Goal: Task Accomplishment & Management: Manage account settings

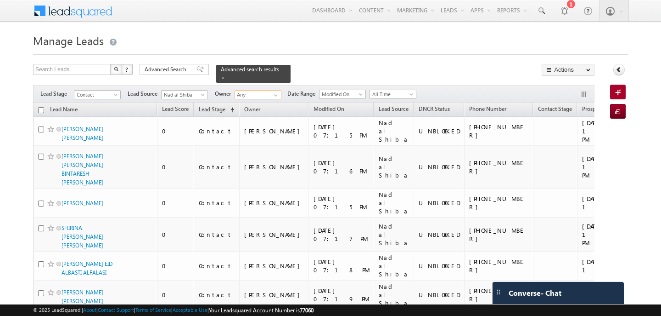
click at [258, 93] on input "Any" at bounding box center [258, 94] width 47 height 9
click at [254, 108] on span "[EMAIL_ADDRESS][PERSON_NAME][DOMAIN_NAME]" at bounding box center [279, 111] width 83 height 7
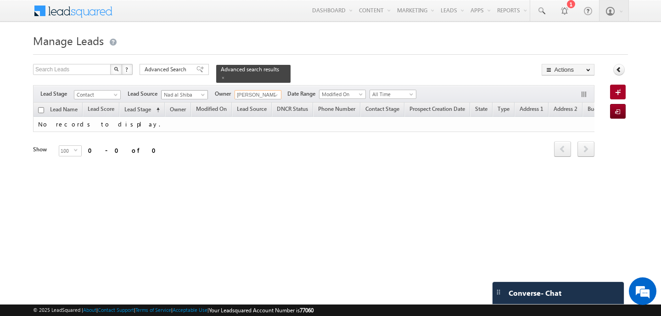
type input "[PERSON_NAME]"
click at [202, 92] on span "Nad al Shiba" at bounding box center [184, 94] width 44 height 8
click at [193, 103] on link "All" at bounding box center [185, 104] width 46 height 8
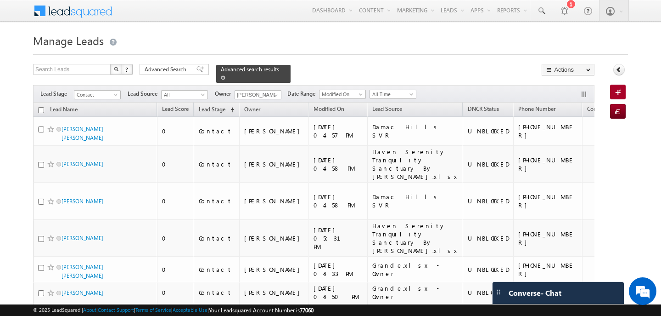
click at [221, 77] on span at bounding box center [223, 77] width 5 height 5
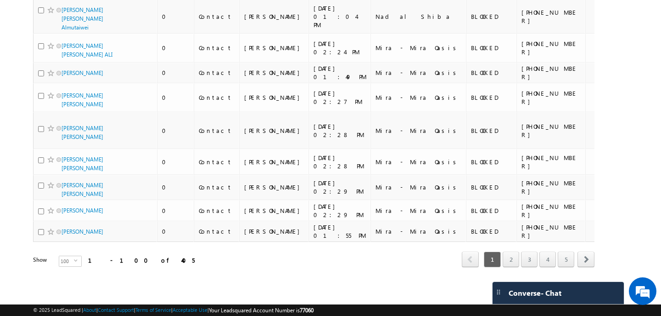
scroll to position [2915, 0]
click at [74, 261] on span "select" at bounding box center [77, 260] width 7 height 4
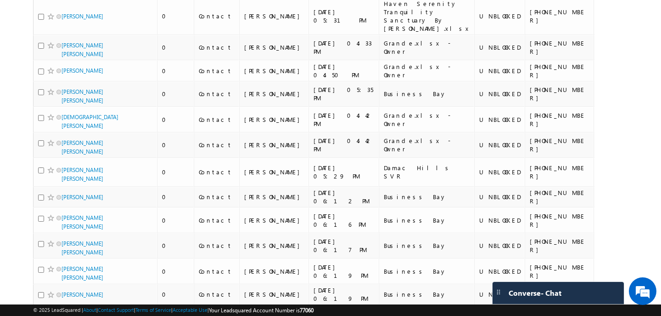
scroll to position [0, 0]
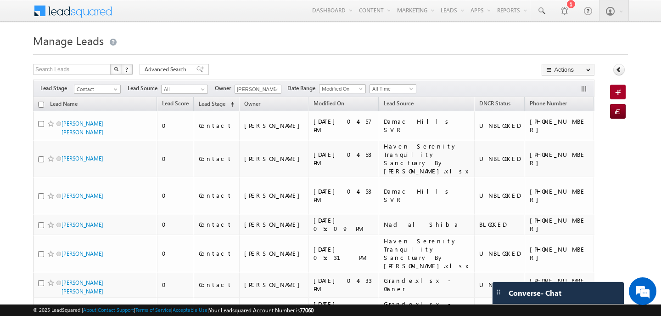
click at [42, 104] on input "checkbox" at bounding box center [41, 105] width 6 height 6
checkbox input "true"
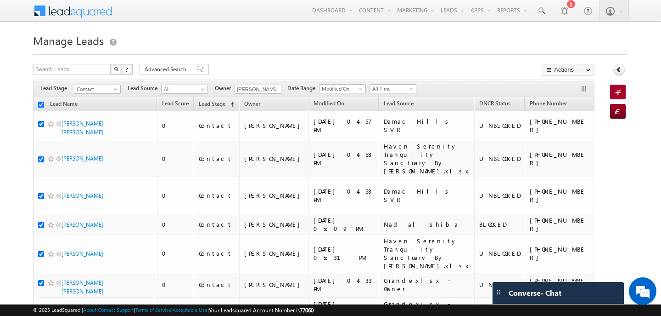
checkbox input "true"
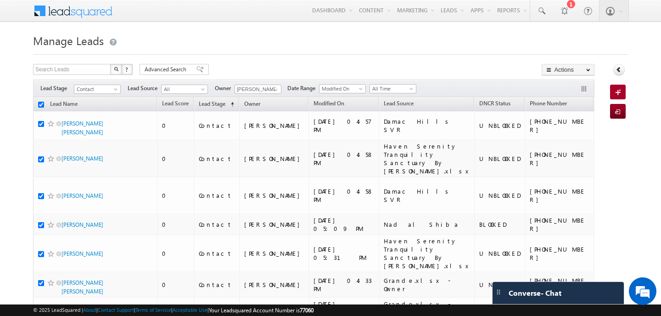
checkbox input "true"
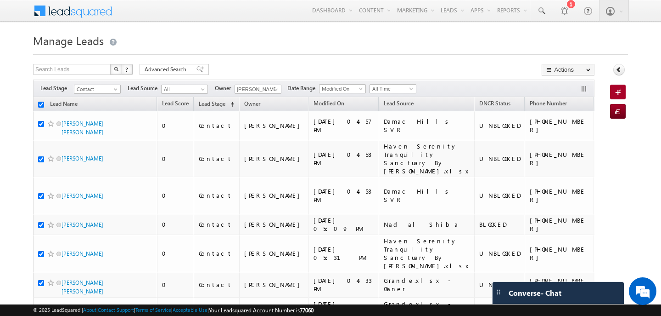
checkbox input "true"
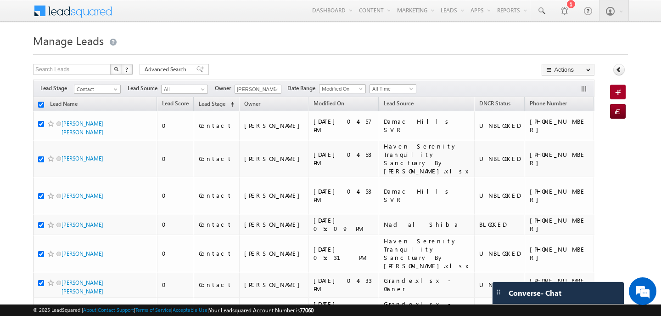
checkbox input "true"
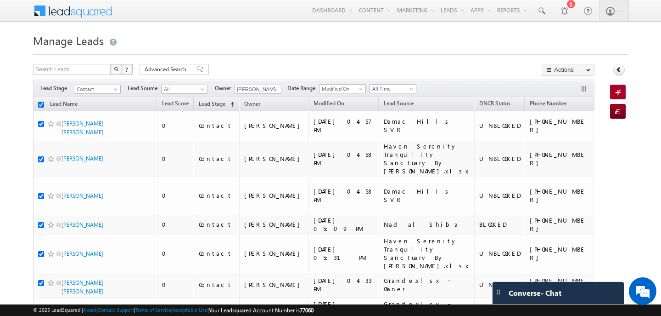
checkbox input "true"
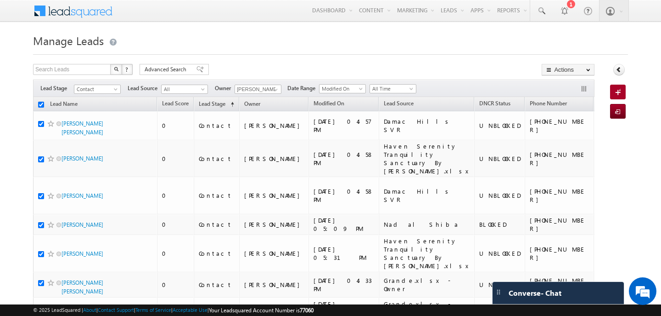
checkbox input "true"
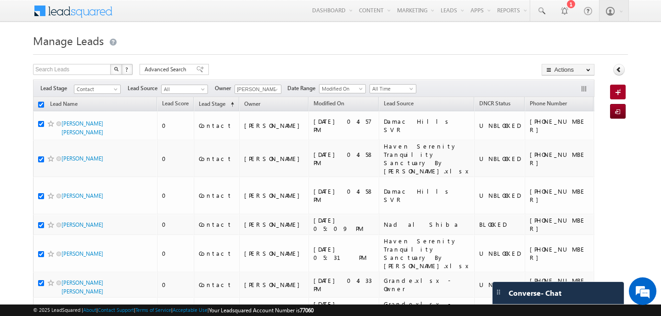
checkbox input "true"
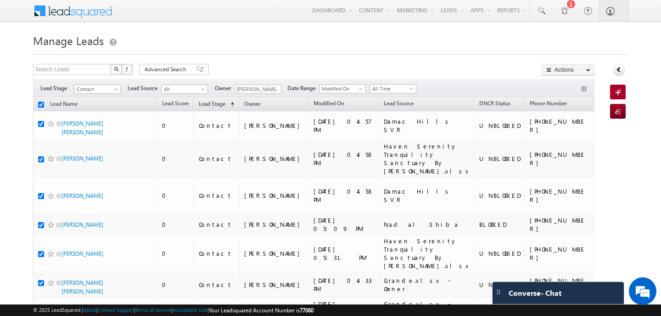
checkbox input "true"
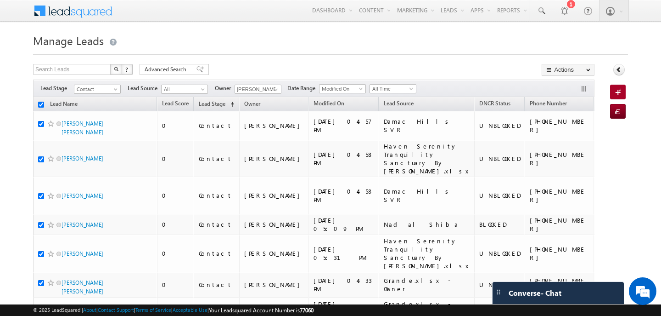
checkbox input "true"
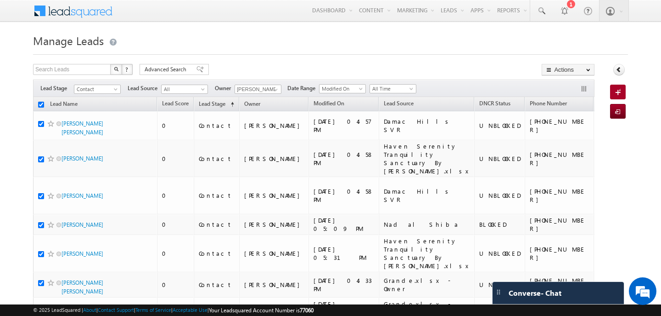
checkbox input "true"
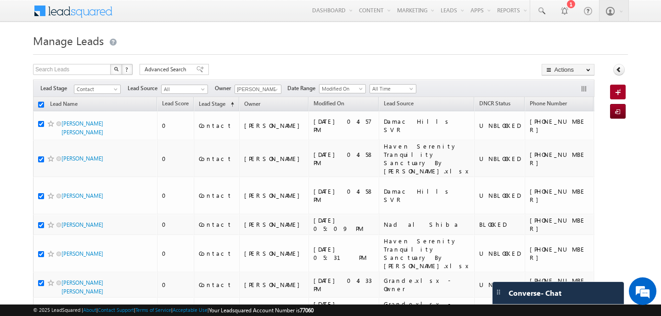
checkbox input "true"
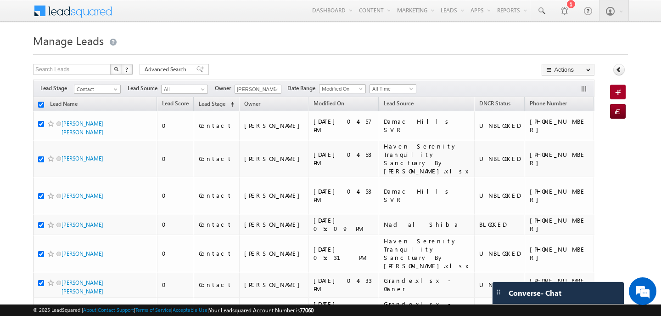
checkbox input "true"
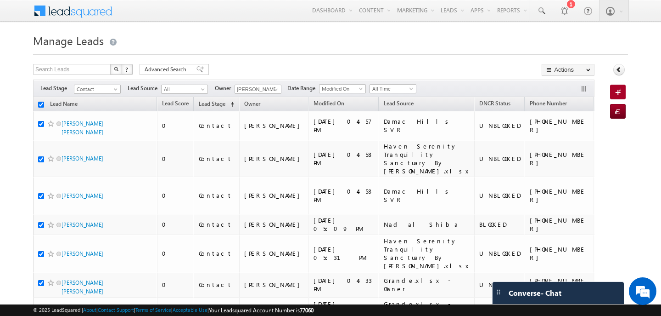
checkbox input "true"
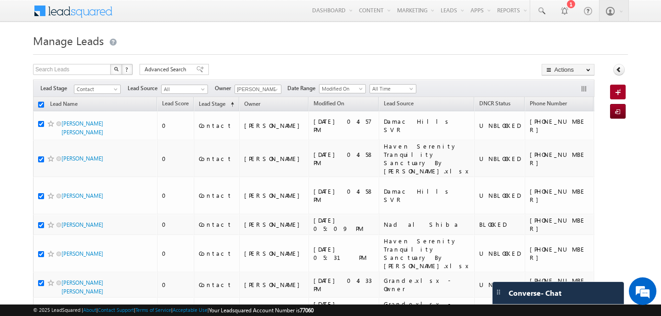
checkbox input "true"
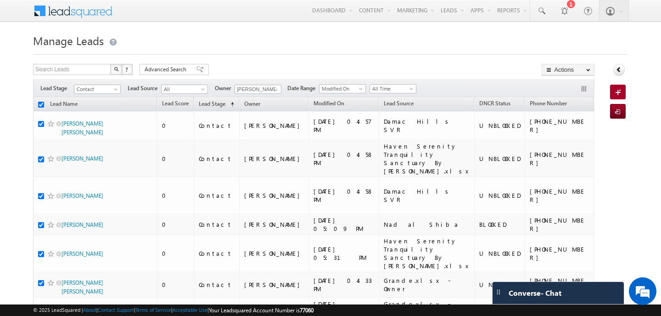
checkbox input "true"
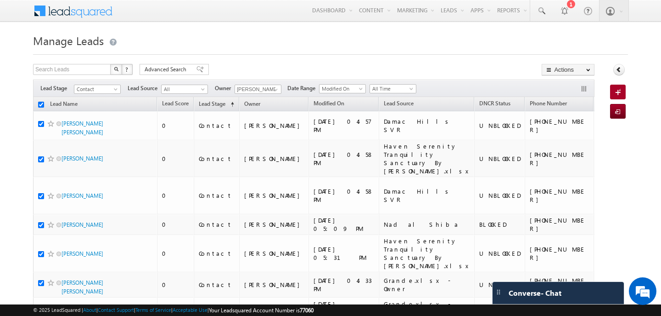
checkbox input "true"
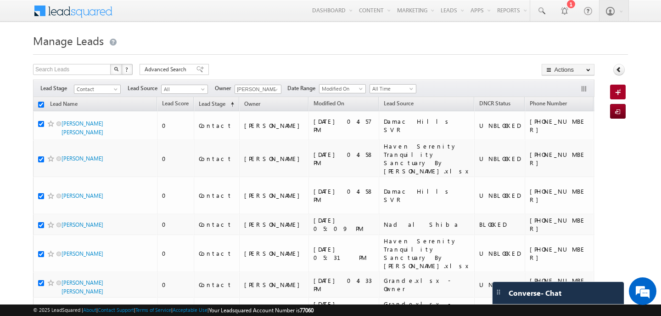
checkbox input "true"
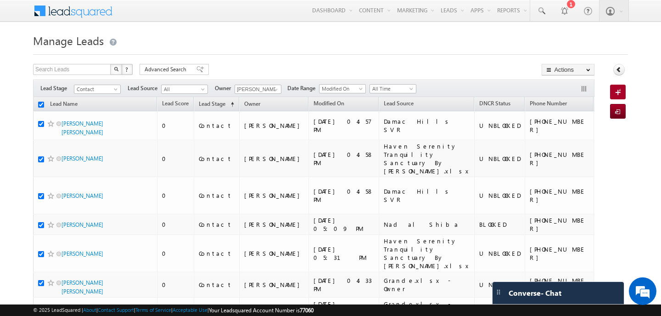
checkbox input "true"
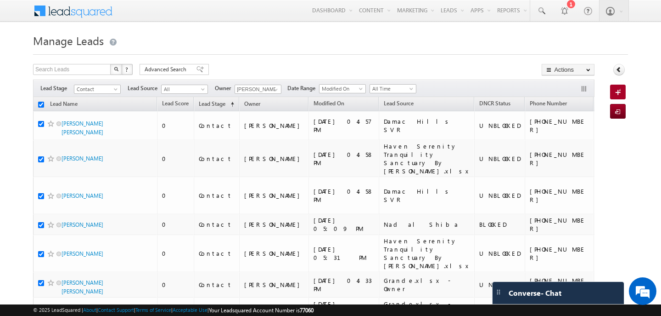
checkbox input "true"
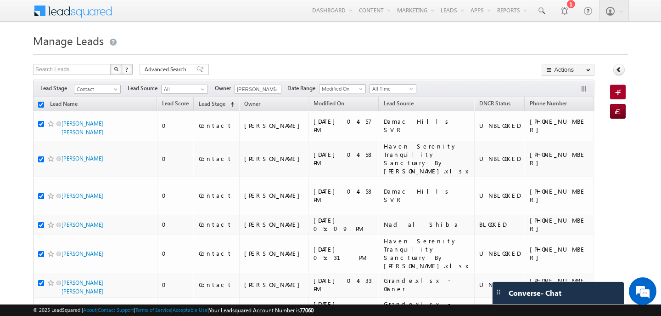
checkbox input "true"
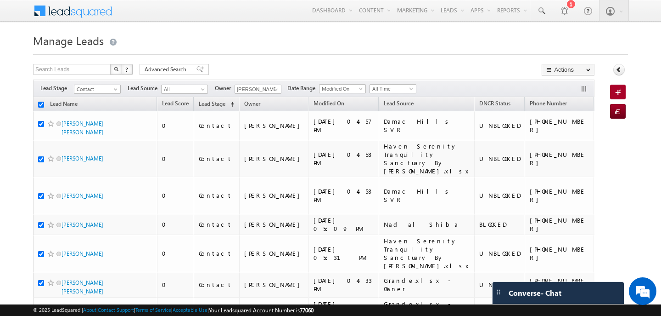
checkbox input "true"
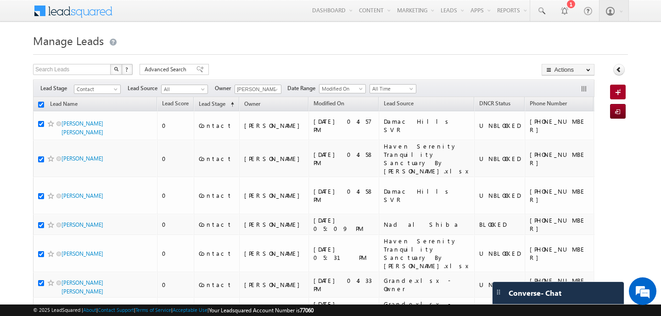
checkbox input "true"
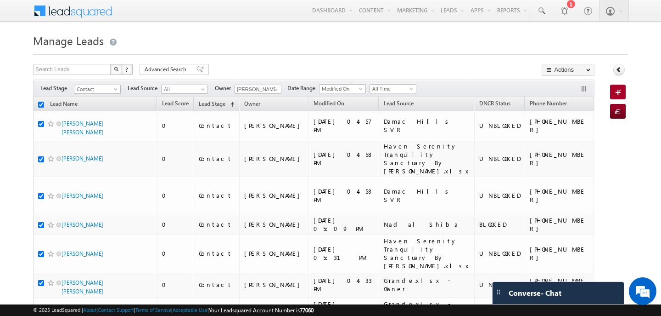
checkbox input "true"
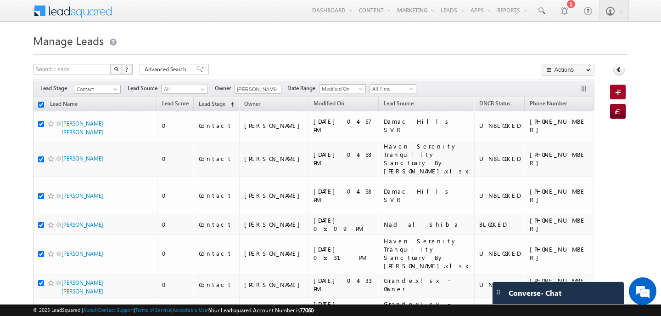
checkbox input "true"
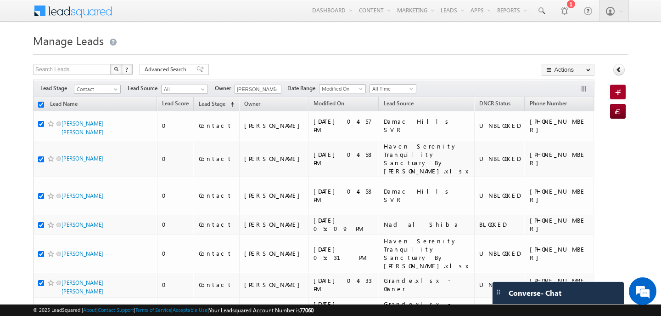
checkbox input "true"
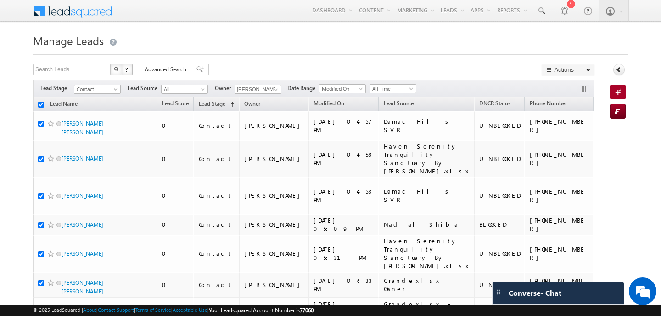
checkbox input "true"
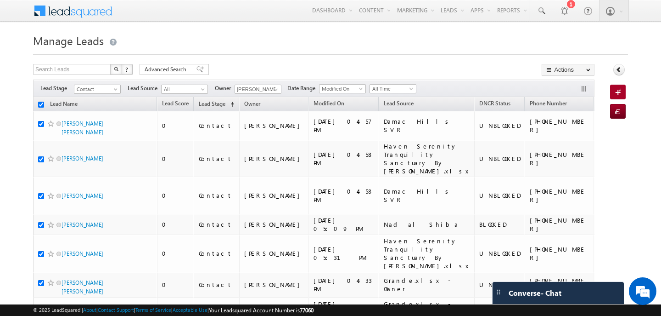
checkbox input "true"
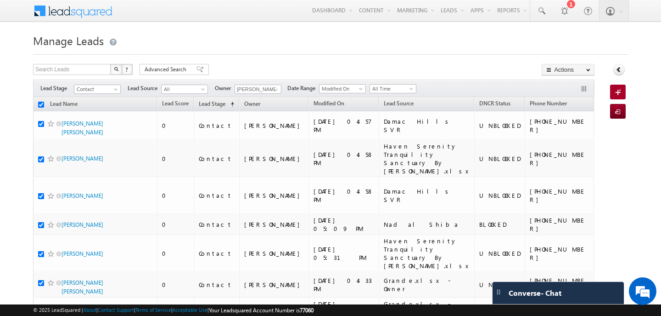
checkbox input "true"
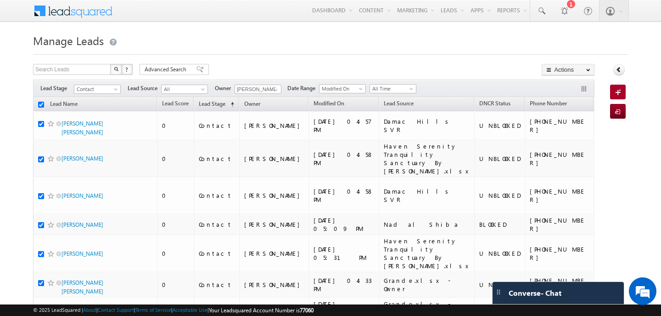
checkbox input "true"
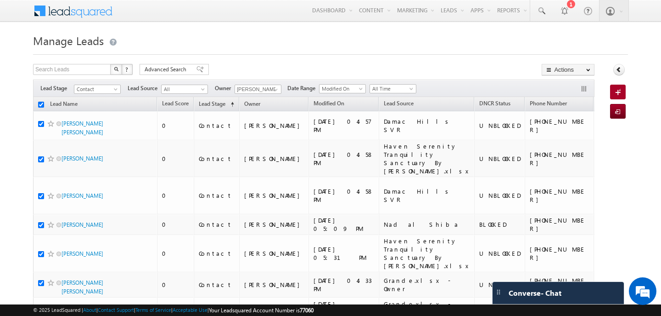
checkbox input "true"
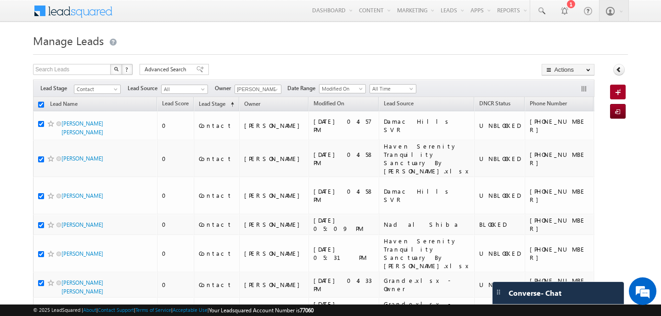
checkbox input "true"
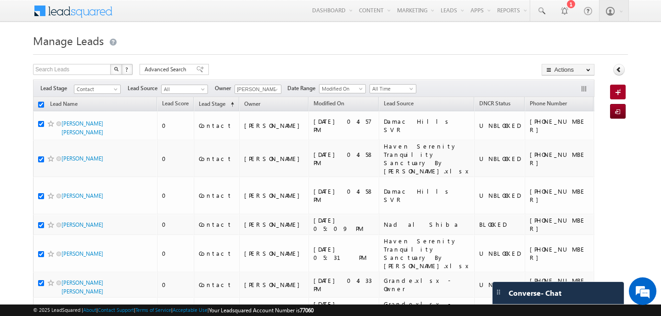
checkbox input "true"
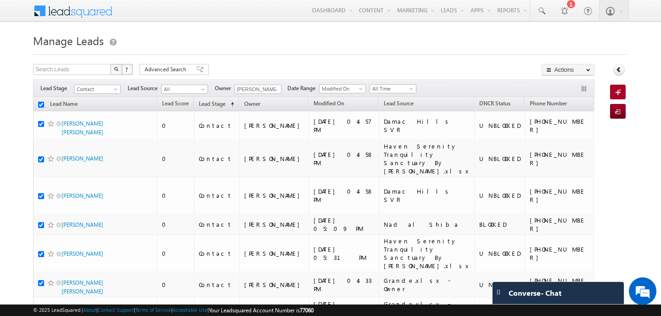
checkbox input "true"
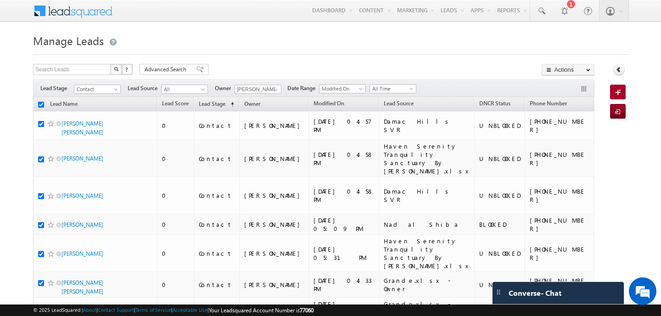
checkbox input "true"
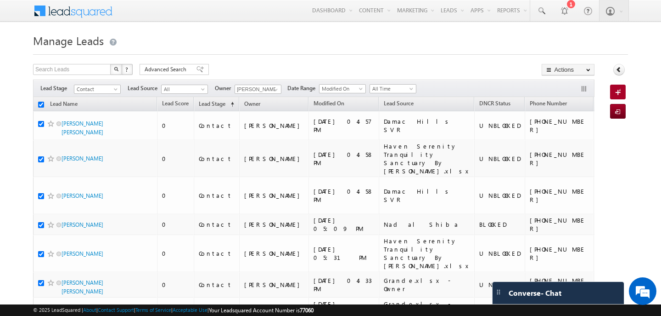
checkbox input "true"
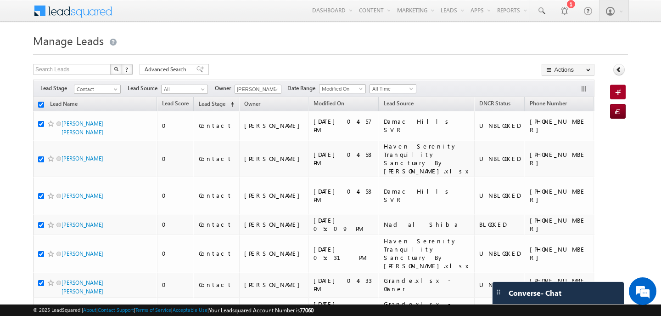
checkbox input "true"
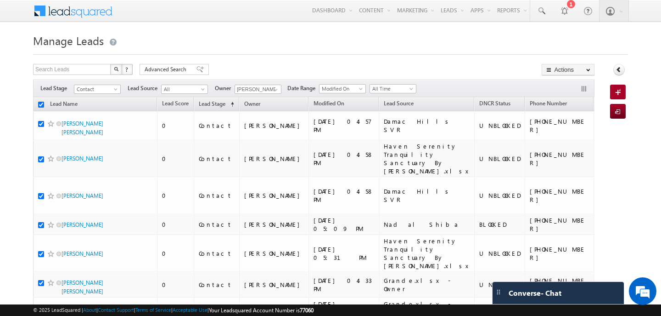
checkbox input "true"
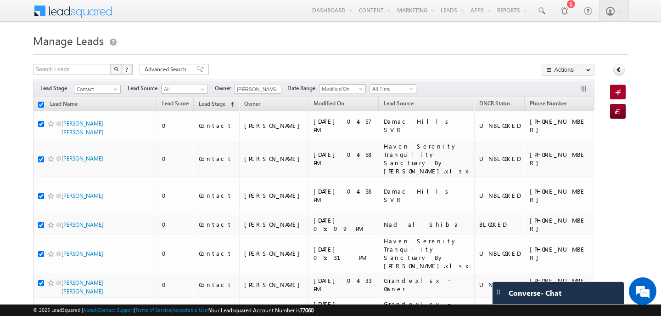
checkbox input "true"
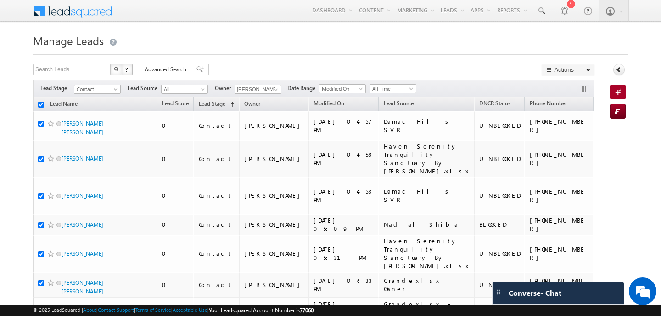
checkbox input "true"
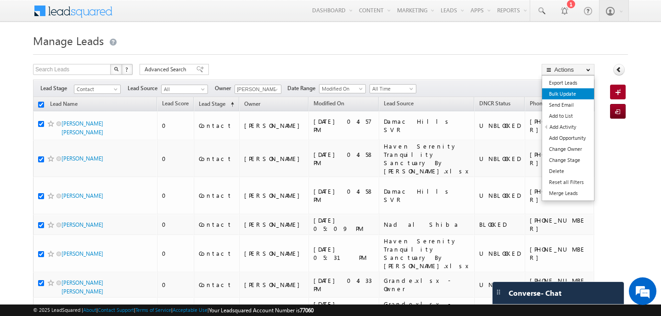
click at [567, 92] on link "Bulk Update" at bounding box center [568, 93] width 52 height 11
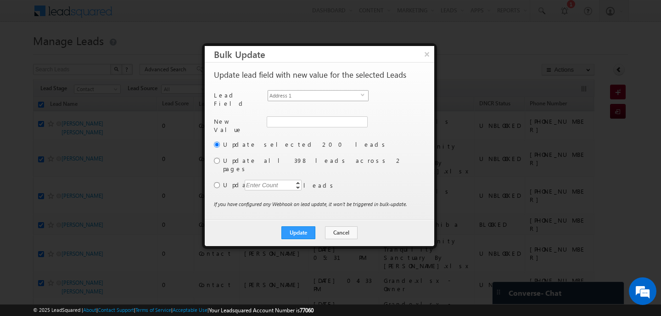
click at [295, 99] on span "Address 1" at bounding box center [314, 95] width 93 height 10
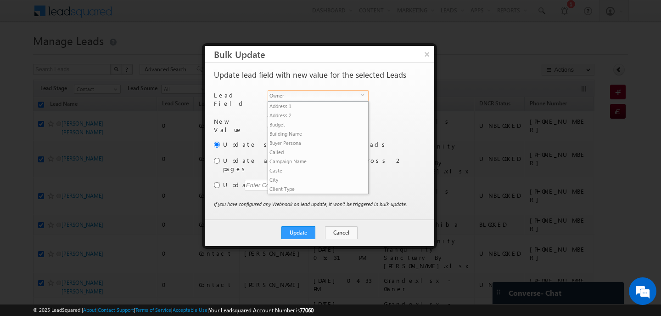
scroll to position [359, 0]
click at [290, 192] on li "Owner" at bounding box center [318, 196] width 100 height 9
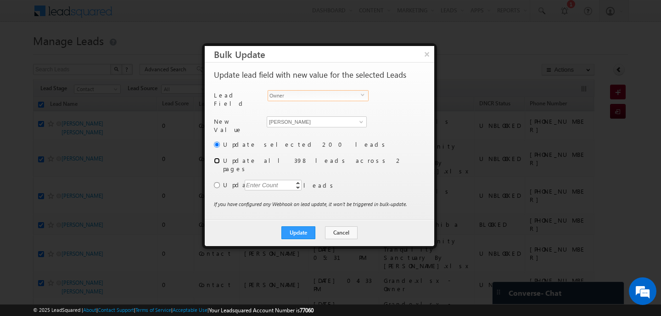
click at [218, 158] on input "radio" at bounding box center [217, 161] width 6 height 6
click at [303, 226] on button "Update" at bounding box center [299, 232] width 34 height 13
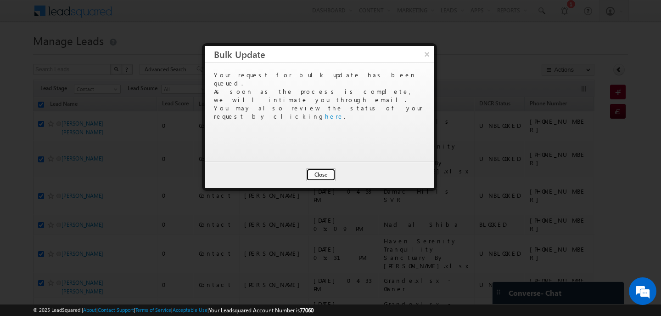
click at [328, 169] on button "Close" at bounding box center [320, 174] width 29 height 13
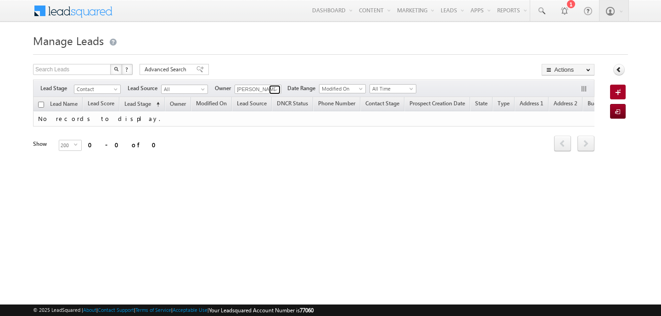
click at [270, 91] on link at bounding box center [274, 89] width 11 height 9
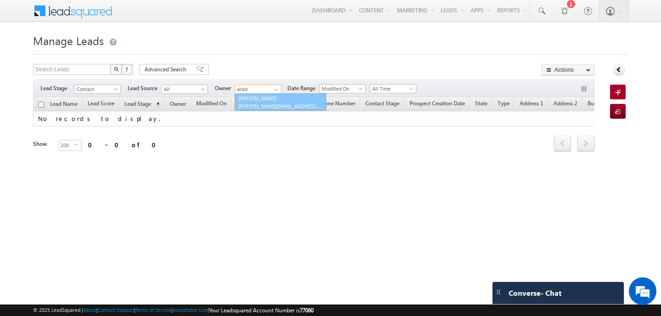
click at [269, 103] on span "[PERSON_NAME][EMAIL_ADDRESS][PERSON_NAME][DOMAIN_NAME]" at bounding box center [279, 105] width 83 height 7
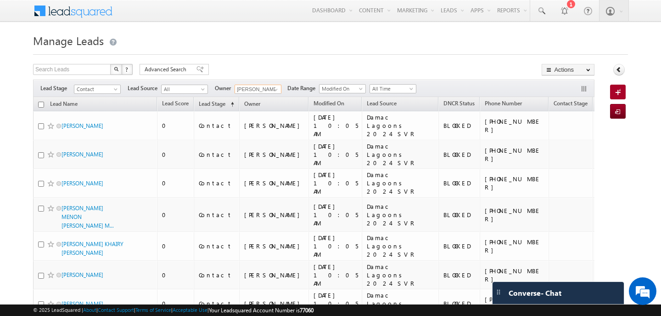
type input "[PERSON_NAME]"
click at [359, 48] on h1 "Manage Leads" at bounding box center [330, 40] width 595 height 18
